Goal: Information Seeking & Learning: Learn about a topic

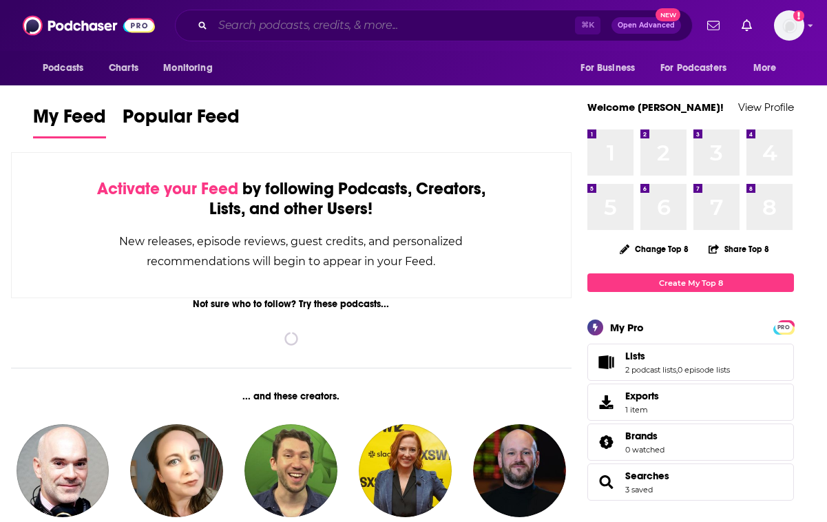
click at [435, 24] on input "Search podcasts, credits, & more..." at bounding box center [394, 25] width 362 height 22
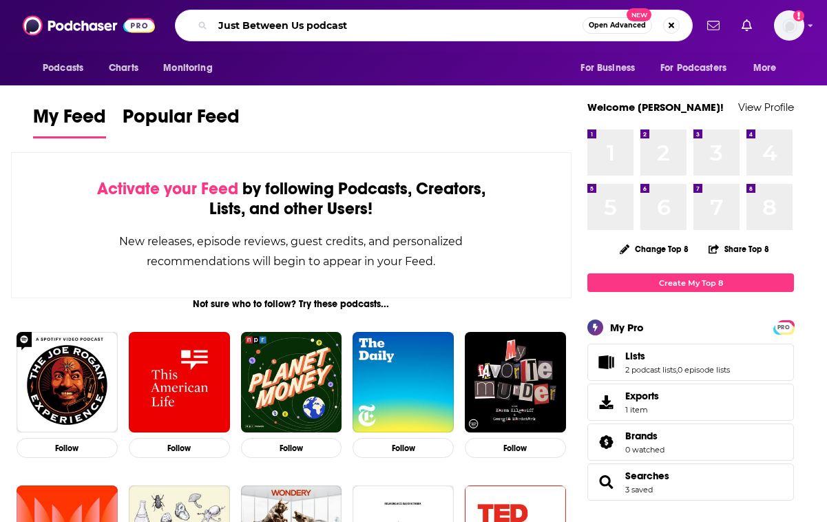
type input "Just Between Us podcast"
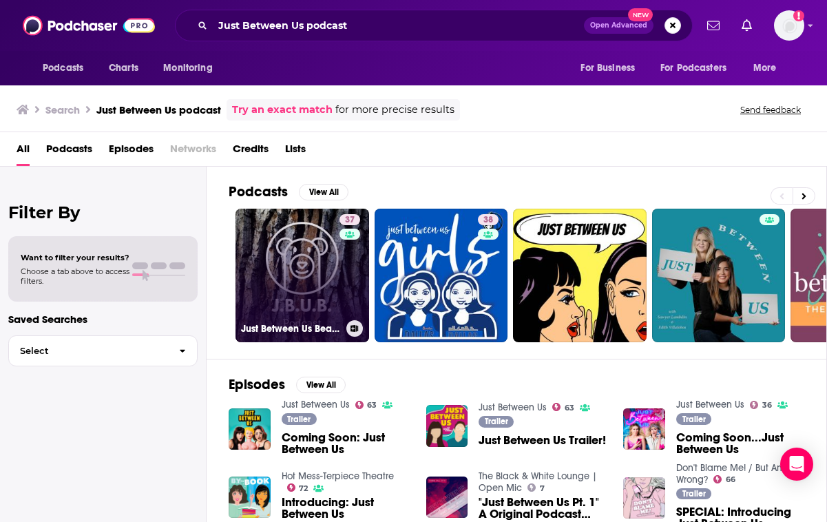
click at [306, 267] on link "37 Just Between Us Bears's Podcast" at bounding box center [302, 276] width 134 height 134
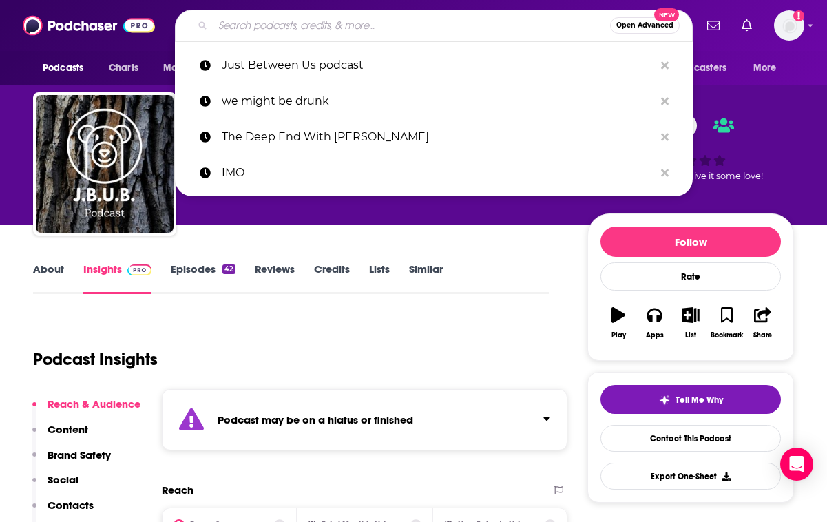
click at [421, 28] on input "Search podcasts, credits, & more..." at bounding box center [411, 25] width 397 height 22
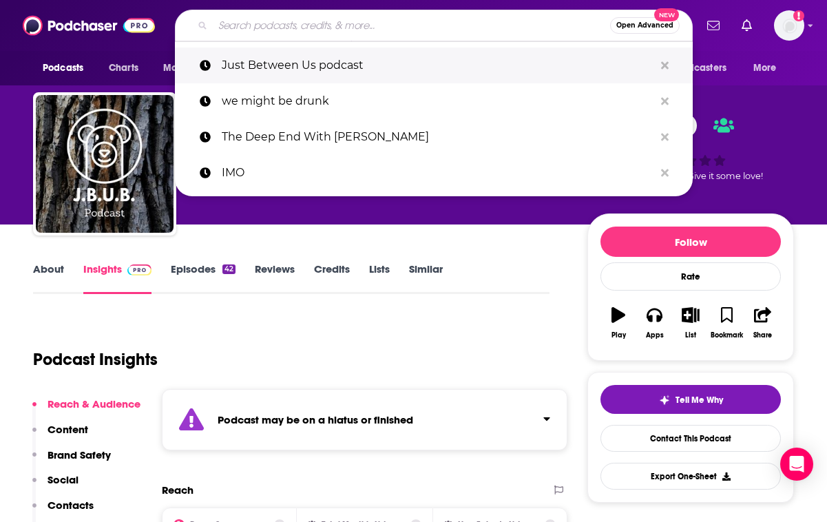
click at [391, 56] on p "Just Between Us podcast" at bounding box center [438, 65] width 432 height 36
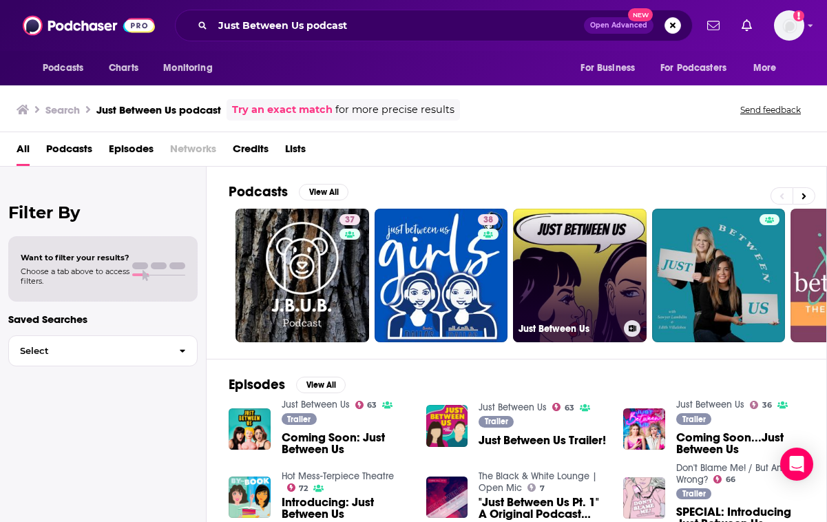
click at [594, 246] on link "Just Between Us" at bounding box center [580, 276] width 134 height 134
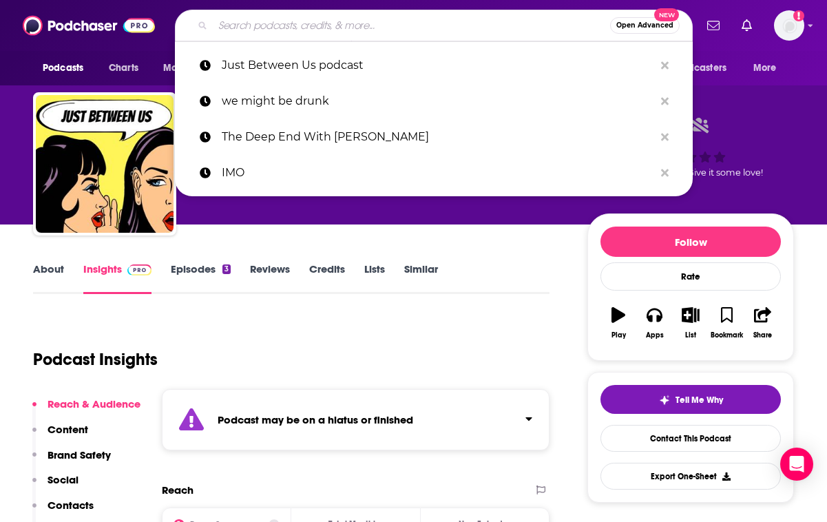
click at [352, 23] on input "Search podcasts, credits, & more..." at bounding box center [411, 25] width 397 height 22
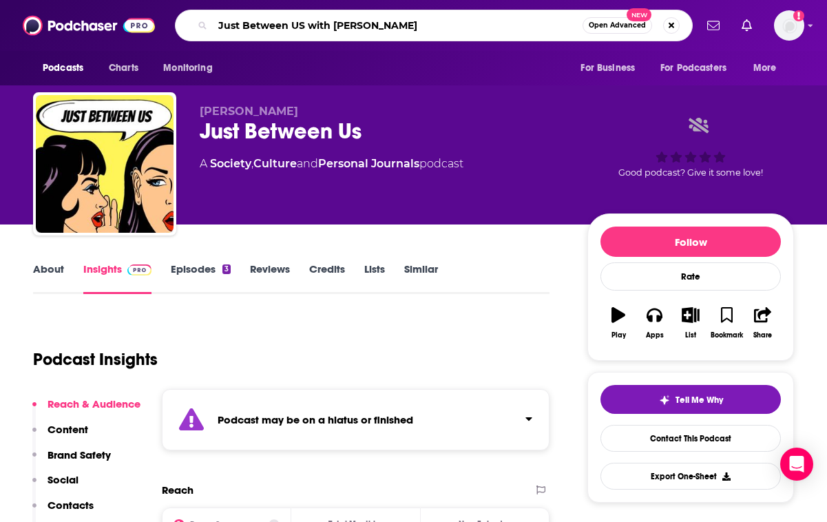
type input "Just Between US with [PERSON_NAME]"
